Goal: Task Accomplishment & Management: Use online tool/utility

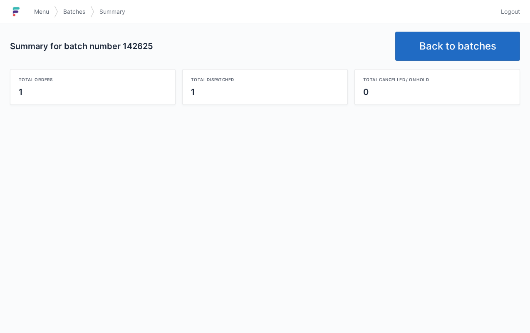
click at [464, 47] on link "Back to batches" at bounding box center [457, 46] width 125 height 29
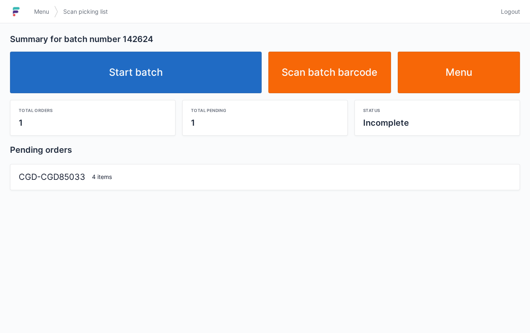
click at [172, 69] on link "Start batch" at bounding box center [136, 73] width 252 height 42
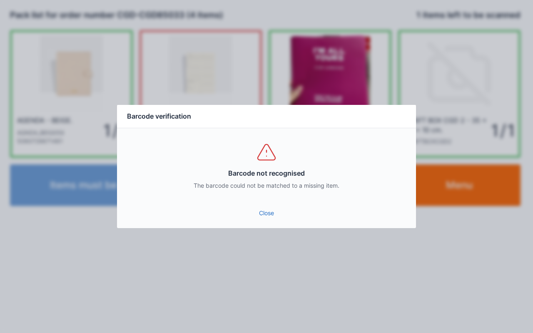
click at [270, 207] on link "Close" at bounding box center [267, 213] width 286 height 15
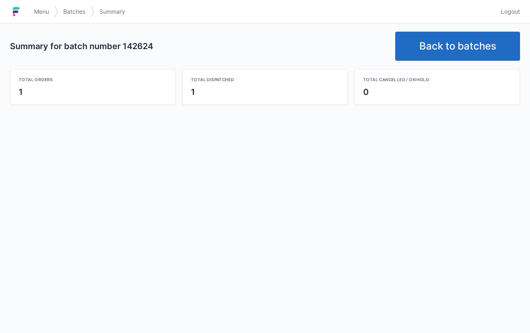
click at [460, 45] on link "Back to batches" at bounding box center [457, 46] width 125 height 29
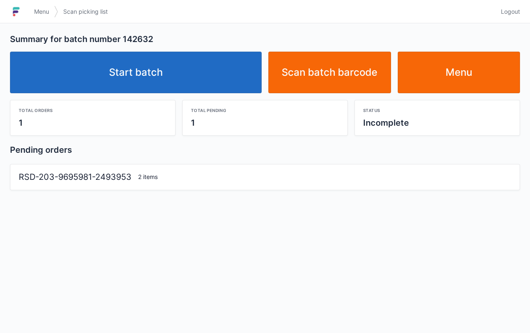
click at [151, 67] on link "Start batch" at bounding box center [136, 73] width 252 height 42
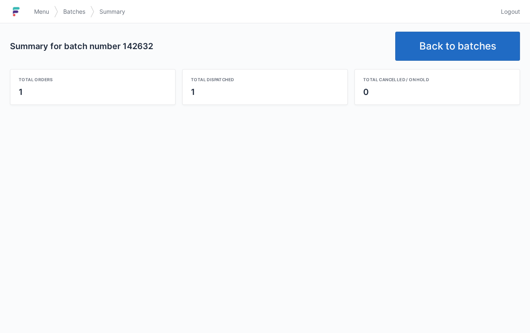
click at [460, 45] on link "Back to batches" at bounding box center [457, 46] width 125 height 29
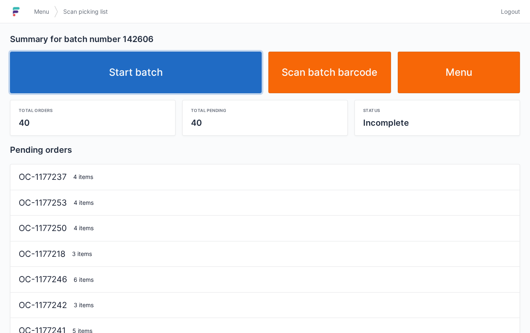
click at [144, 75] on link "Start batch" at bounding box center [136, 73] width 252 height 42
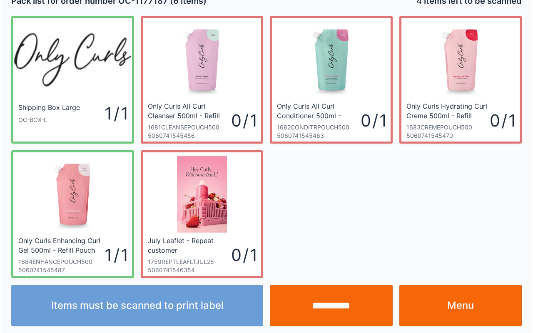
scroll to position [15, 0]
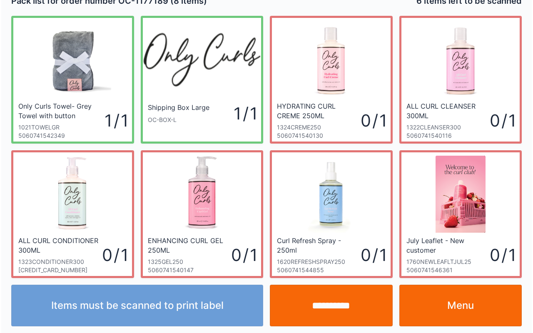
scroll to position [15, 0]
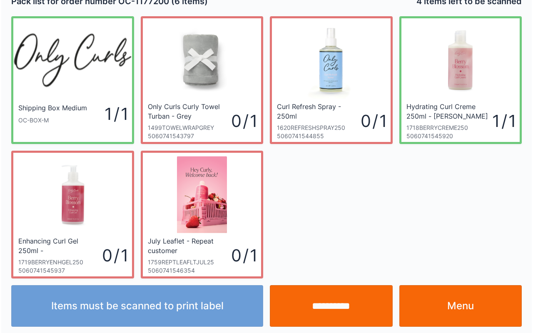
scroll to position [15, 0]
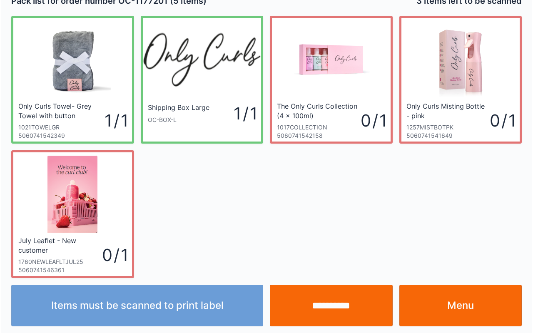
scroll to position [15, 0]
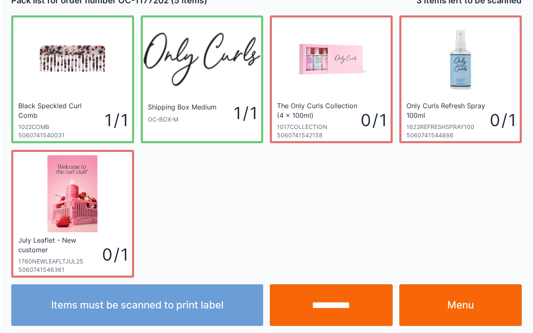
scroll to position [15, 0]
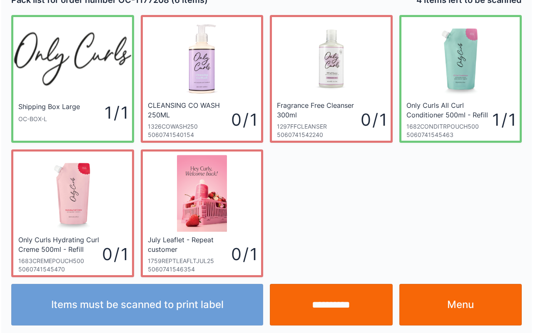
scroll to position [15, 0]
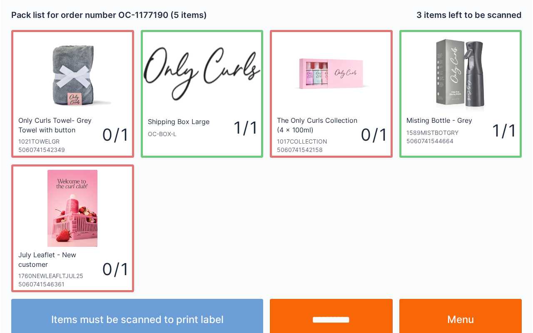
scroll to position [15, 0]
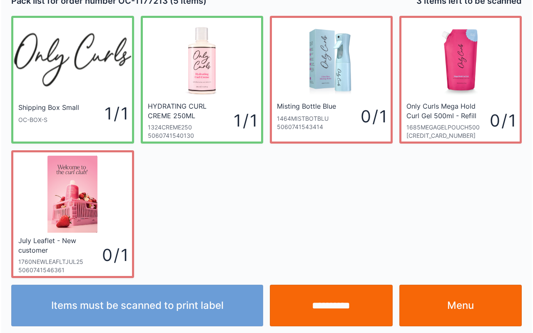
scroll to position [15, 0]
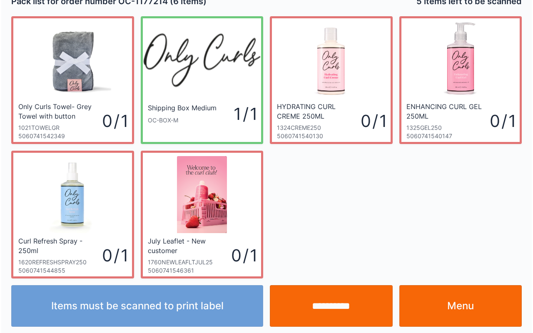
scroll to position [15, 0]
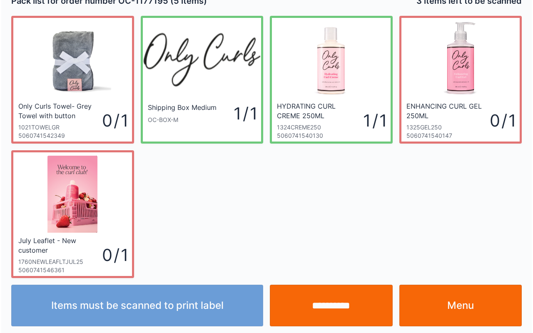
scroll to position [15, 0]
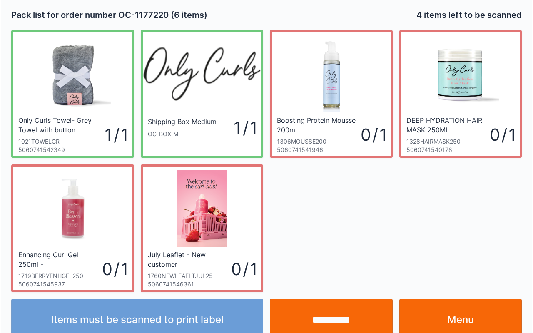
scroll to position [15, 0]
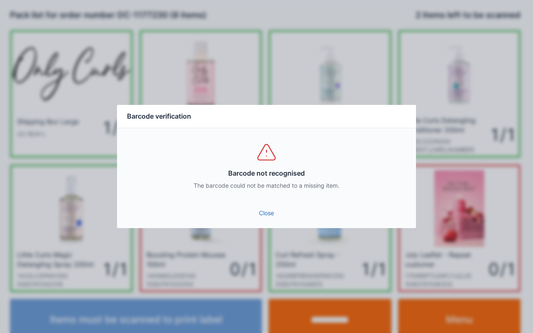
click at [256, 217] on link "Close" at bounding box center [267, 213] width 286 height 15
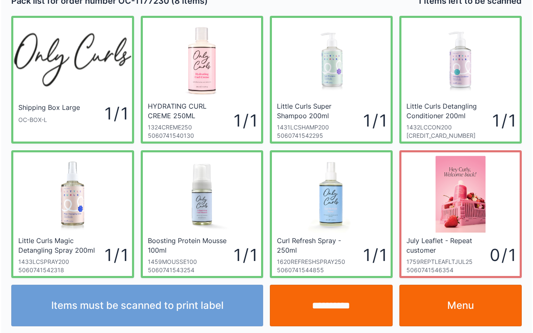
scroll to position [15, 0]
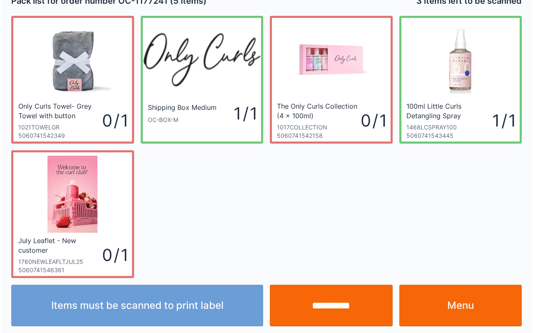
scroll to position [15, 0]
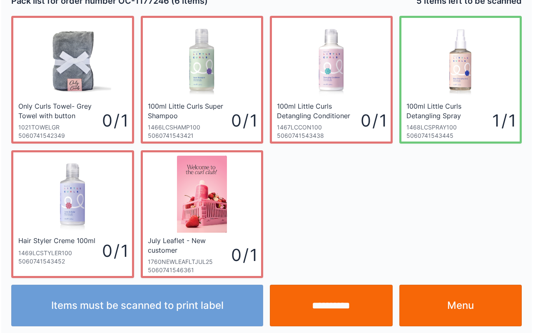
scroll to position [15, 0]
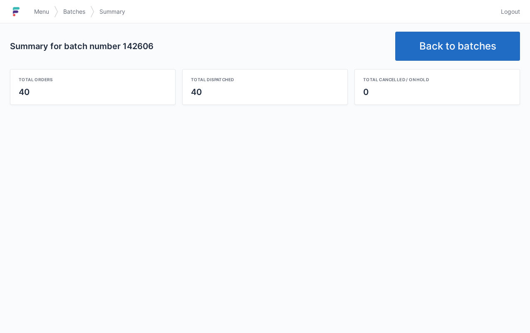
click at [456, 46] on link "Back to batches" at bounding box center [457, 46] width 125 height 29
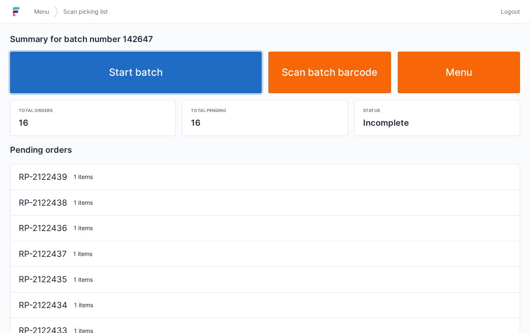
click at [142, 68] on link "Start batch" at bounding box center [136, 73] width 252 height 42
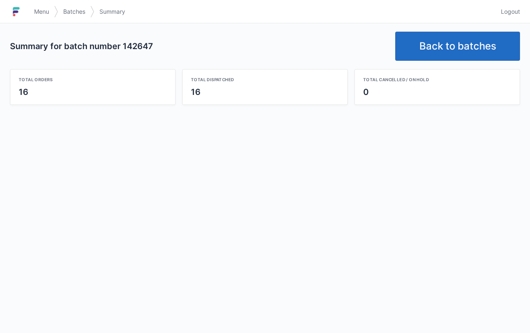
click at [473, 38] on link "Back to batches" at bounding box center [457, 46] width 125 height 29
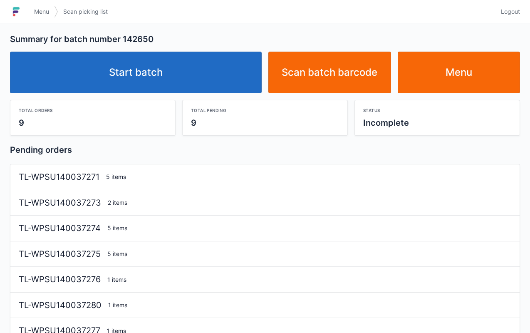
click at [147, 71] on link "Start batch" at bounding box center [136, 73] width 252 height 42
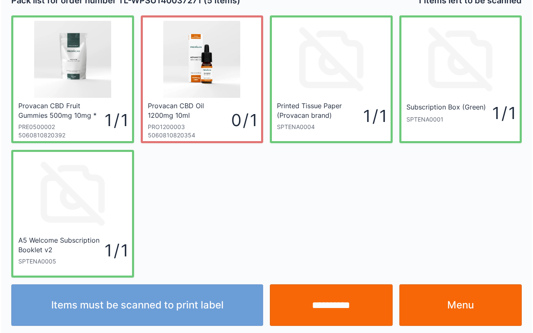
scroll to position [15, 0]
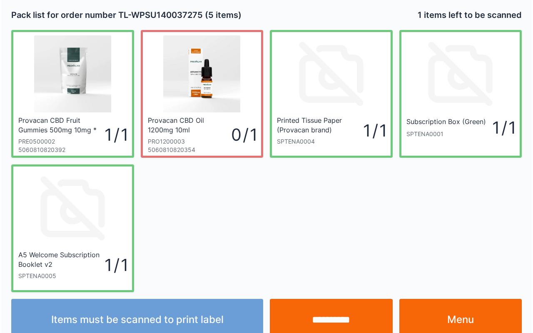
scroll to position [15, 0]
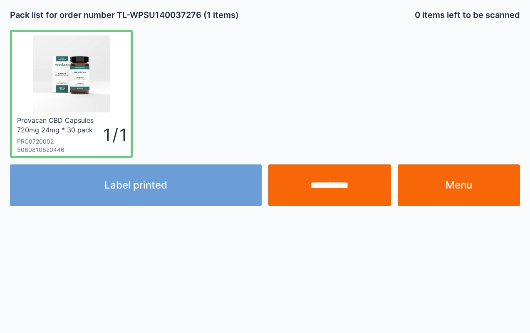
click at [346, 185] on input "**********" at bounding box center [330, 185] width 123 height 42
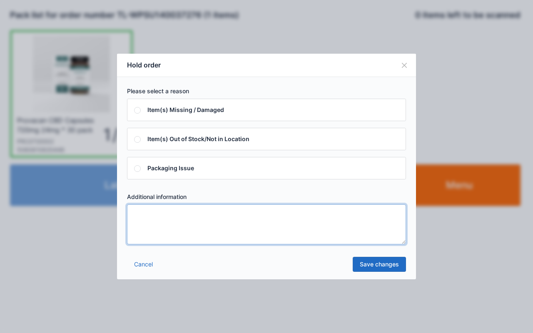
click at [285, 232] on textarea at bounding box center [266, 224] width 279 height 40
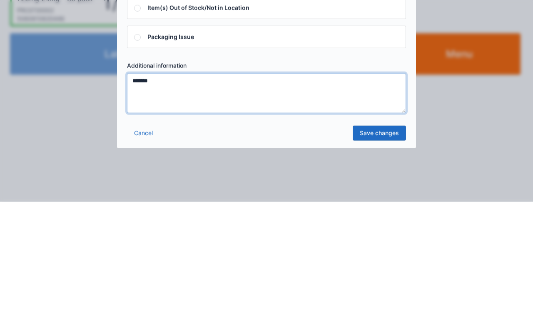
type textarea "*******"
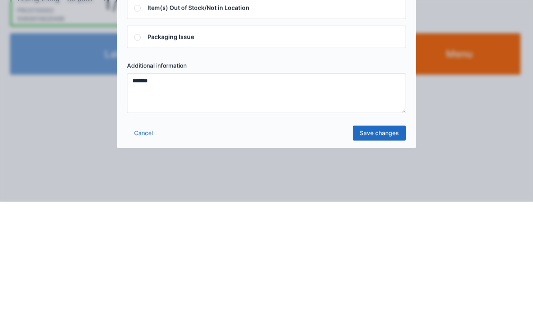
click at [387, 267] on link "Save changes" at bounding box center [379, 264] width 53 height 15
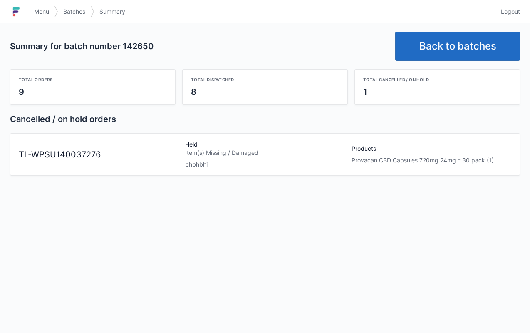
click at [41, 8] on span "Menu" at bounding box center [41, 11] width 15 height 8
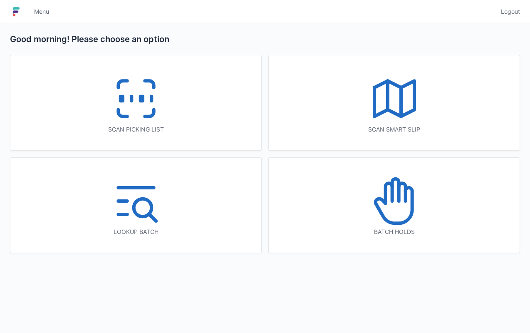
click at [397, 203] on icon at bounding box center [394, 200] width 53 height 53
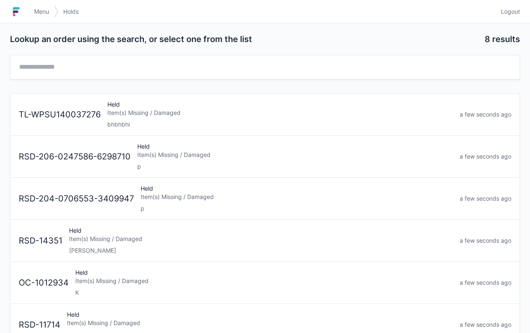
click at [124, 115] on div "Item(s) Missing / Damaged" at bounding box center [280, 113] width 346 height 8
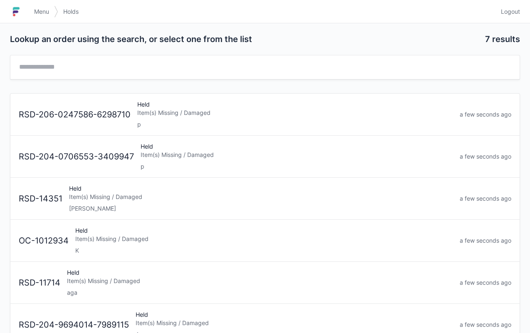
click at [40, 19] on link "Menu" at bounding box center [41, 11] width 25 height 15
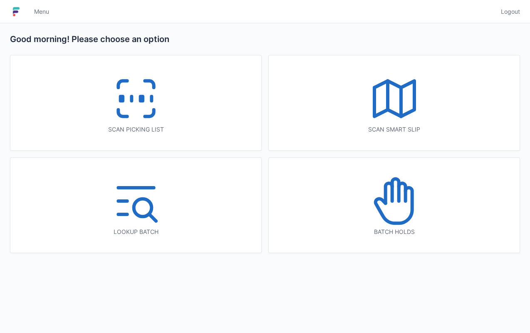
click at [132, 87] on icon at bounding box center [135, 98] width 53 height 53
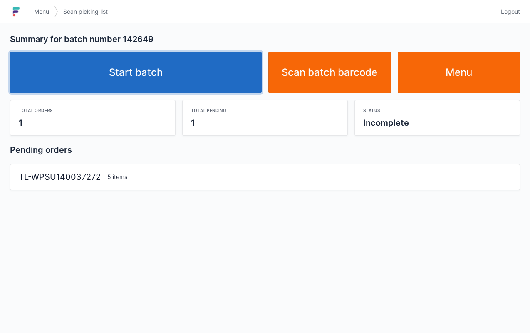
click at [142, 69] on link "Start batch" at bounding box center [136, 73] width 252 height 42
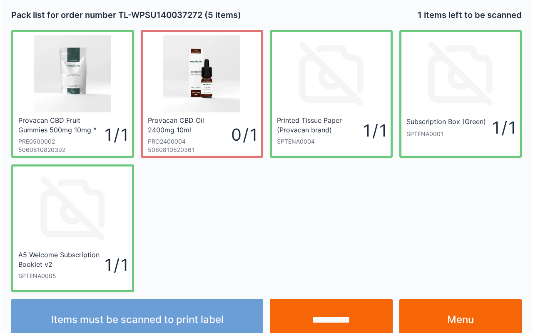
scroll to position [15, 0]
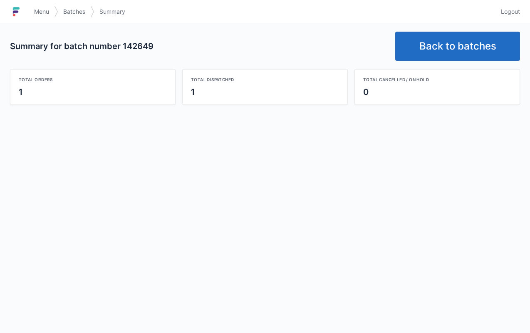
click at [440, 41] on link "Back to batches" at bounding box center [457, 46] width 125 height 29
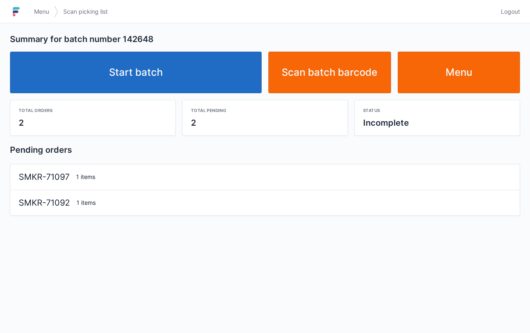
click at [152, 65] on link "Start batch" at bounding box center [136, 73] width 252 height 42
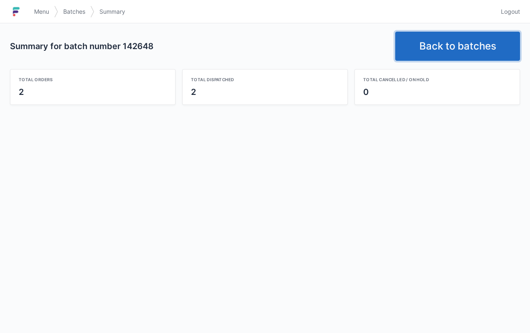
click at [457, 52] on link "Back to batches" at bounding box center [457, 46] width 125 height 29
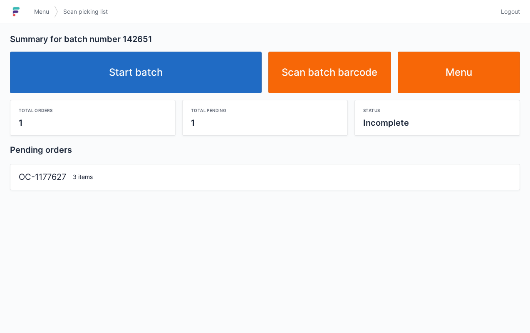
click at [167, 56] on link "Start batch" at bounding box center [136, 73] width 252 height 42
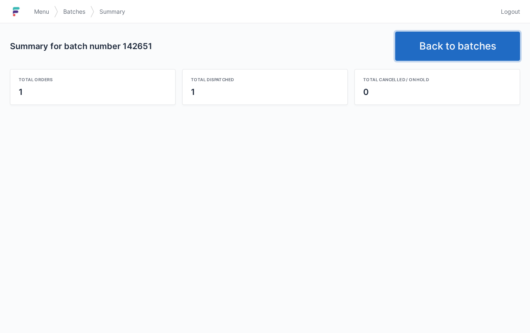
click at [446, 44] on link "Back to batches" at bounding box center [457, 46] width 125 height 29
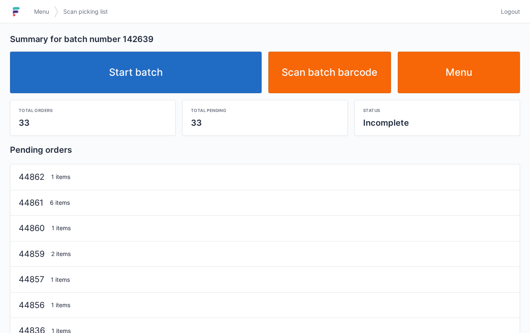
click at [150, 73] on link "Start batch" at bounding box center [136, 73] width 252 height 42
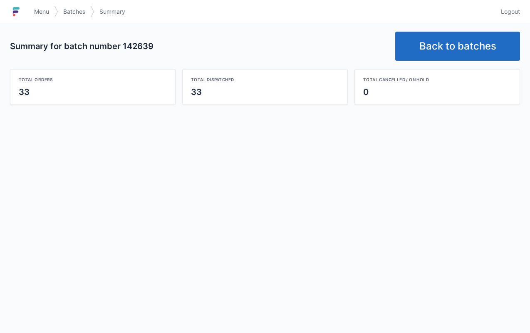
click at [467, 47] on link "Back to batches" at bounding box center [457, 46] width 125 height 29
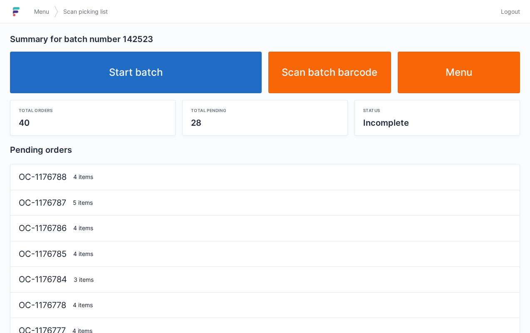
click at [143, 67] on link "Start batch" at bounding box center [136, 73] width 252 height 42
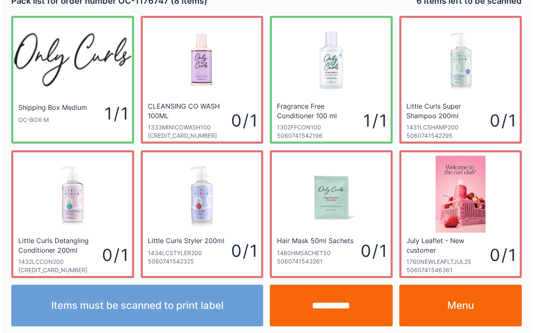
scroll to position [15, 0]
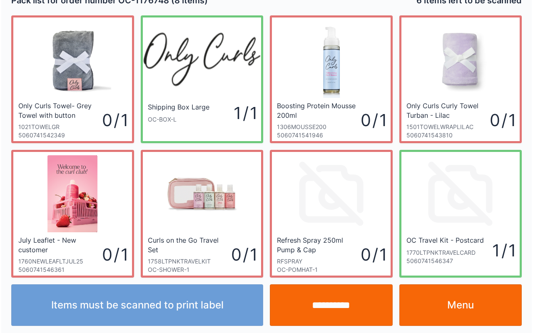
scroll to position [15, 0]
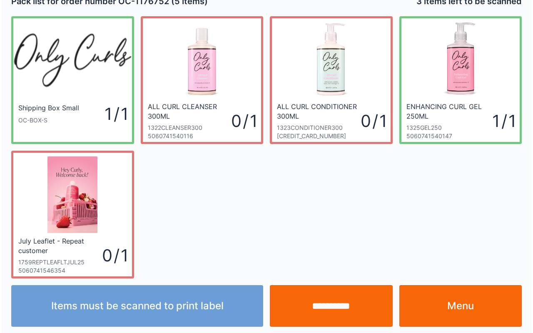
scroll to position [15, 0]
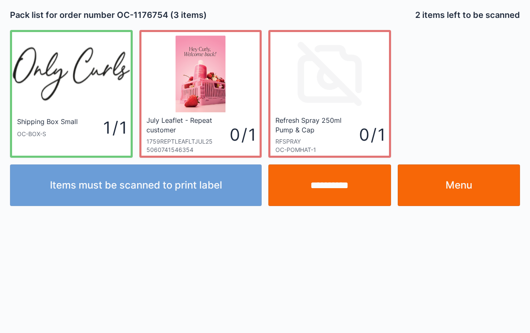
click at [344, 194] on input "**********" at bounding box center [330, 185] width 123 height 42
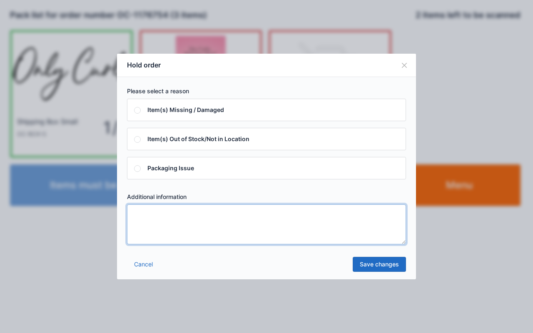
click at [303, 223] on textarea at bounding box center [266, 224] width 279 height 40
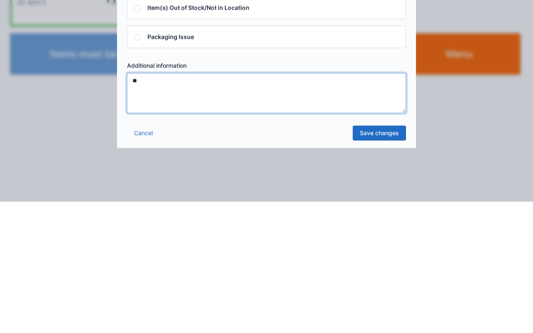
type textarea "**"
click at [384, 265] on link "Save changes" at bounding box center [379, 264] width 53 height 15
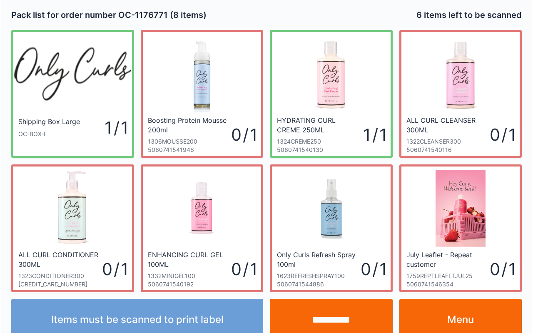
scroll to position [15, 0]
